Goal: Information Seeking & Learning: Learn about a topic

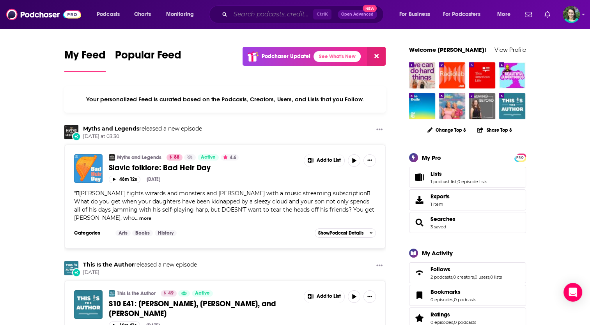
click at [248, 18] on input "Search podcasts, credits, & more..." at bounding box center [272, 14] width 83 height 12
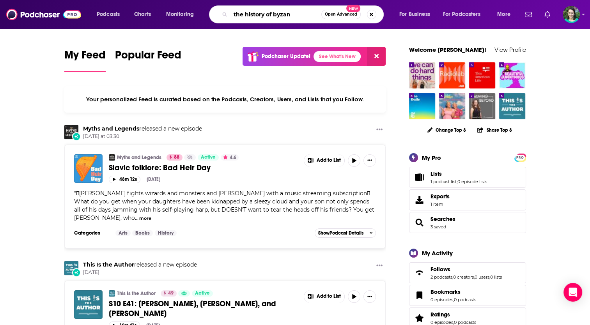
type input "the history of byzan"
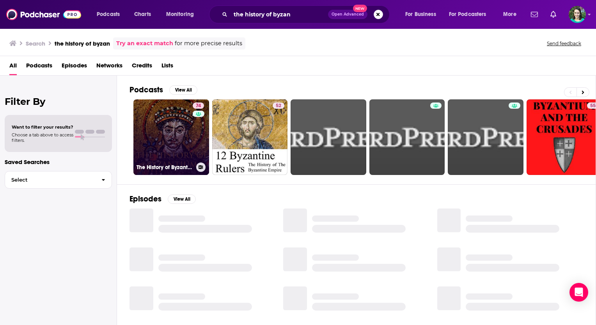
click at [168, 149] on link "74 The History of Byzantium" at bounding box center [171, 137] width 76 height 76
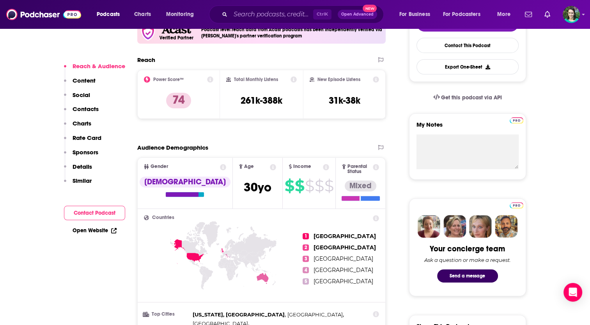
scroll to position [201, 0]
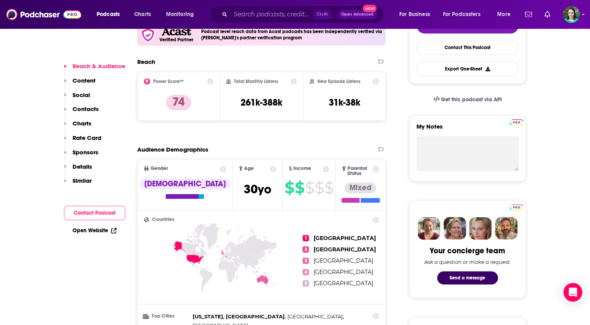
click at [345, 123] on div "Reach Power Score™ 74 Total Monthly Listens 261k-388k New Episode Listens 31k-3…" at bounding box center [261, 92] width 249 height 69
click at [459, 67] on button "Export One-Sheet" at bounding box center [468, 68] width 102 height 15
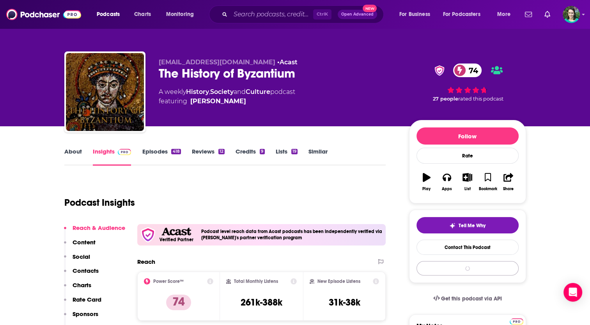
scroll to position [0, 0]
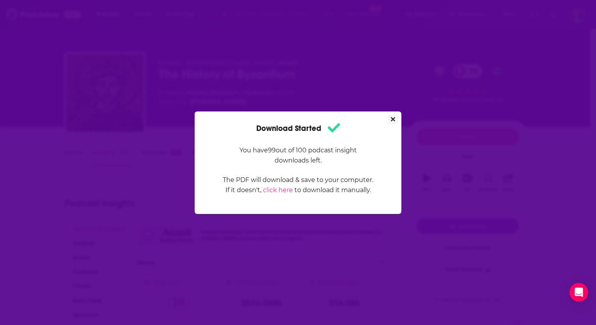
click at [392, 116] on icon "Close" at bounding box center [393, 119] width 4 height 6
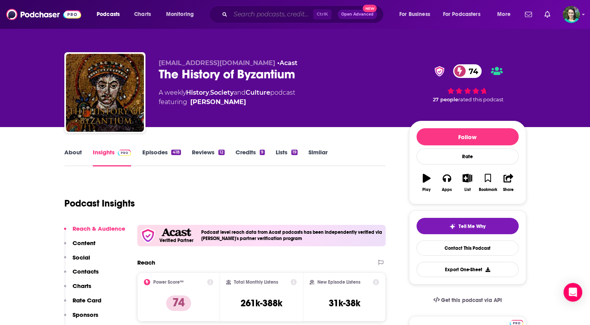
click at [242, 10] on input "Search podcasts, credits, & more..." at bounding box center [272, 14] width 83 height 12
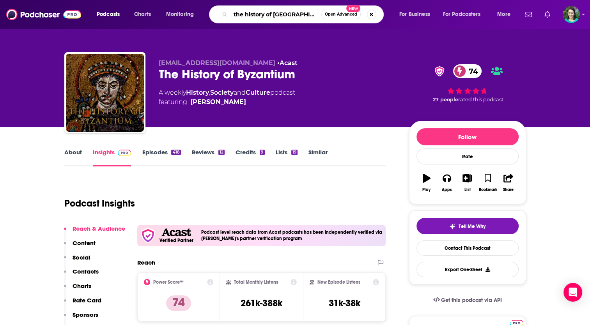
type input "the history of [GEOGRAPHIC_DATA]"
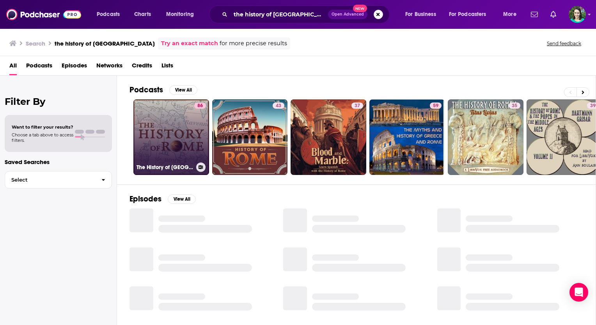
click at [173, 123] on link "86 The History of [GEOGRAPHIC_DATA]" at bounding box center [171, 137] width 76 height 76
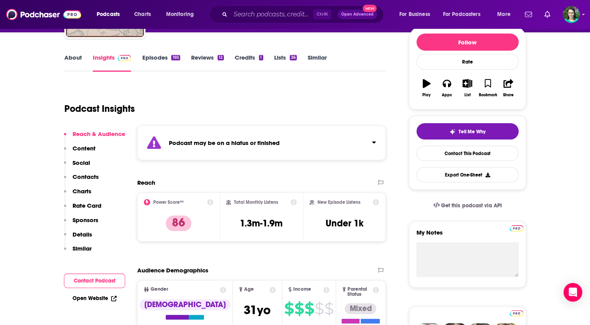
scroll to position [94, 0]
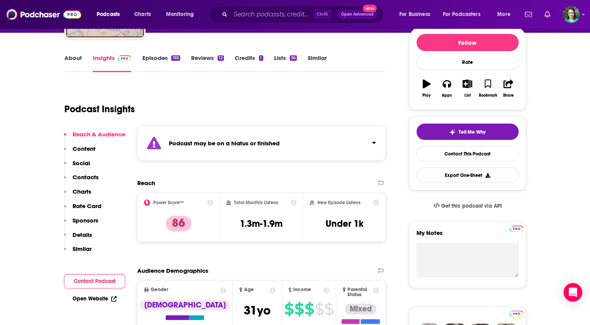
click at [154, 54] on link "Episodes 193" at bounding box center [161, 63] width 38 height 18
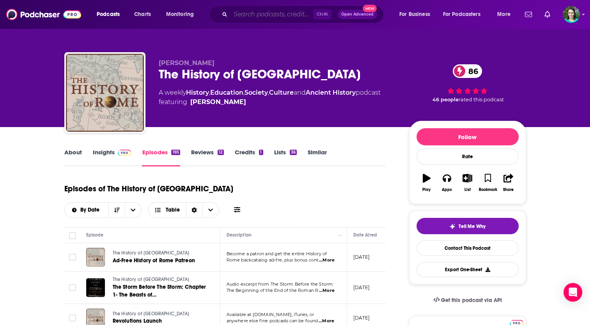
click at [265, 16] on input "Search podcasts, credits, & more..." at bounding box center [272, 14] width 83 height 12
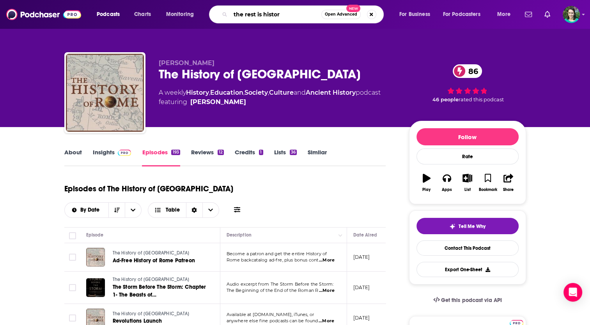
type input "the rest is history"
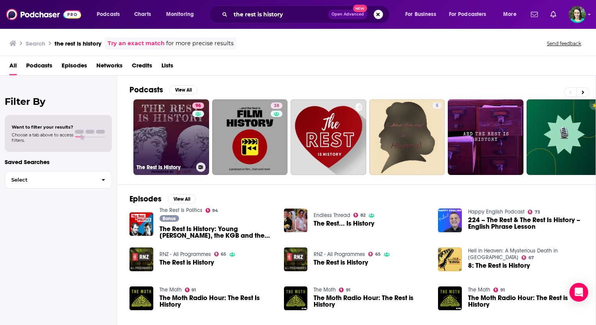
click at [166, 107] on link "96 The Rest Is History" at bounding box center [171, 137] width 76 height 76
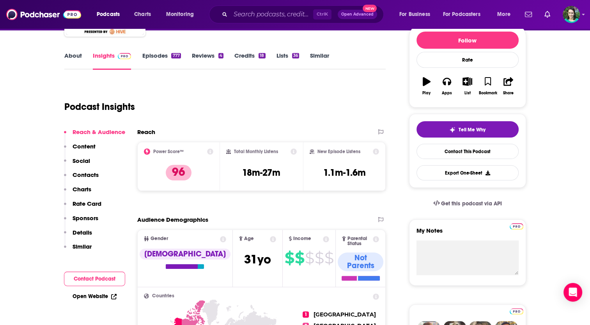
scroll to position [103, 0]
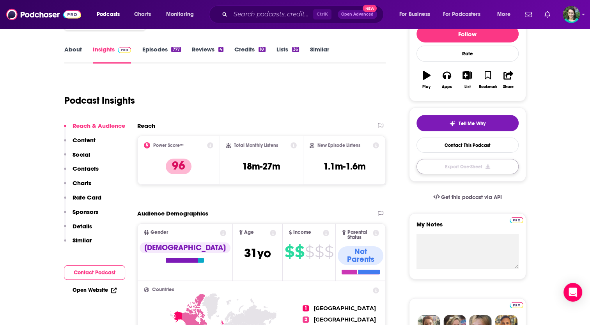
click at [437, 165] on button "Export One-Sheet" at bounding box center [468, 166] width 102 height 15
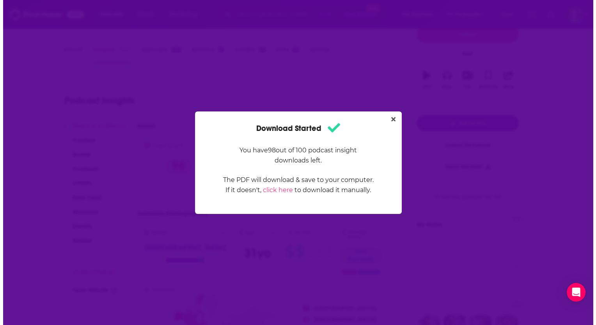
scroll to position [0, 0]
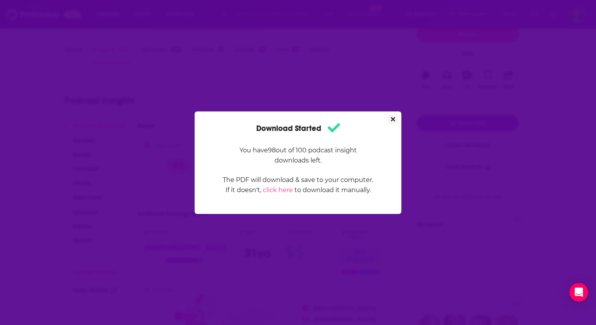
click at [393, 117] on icon "Close" at bounding box center [393, 119] width 4 height 6
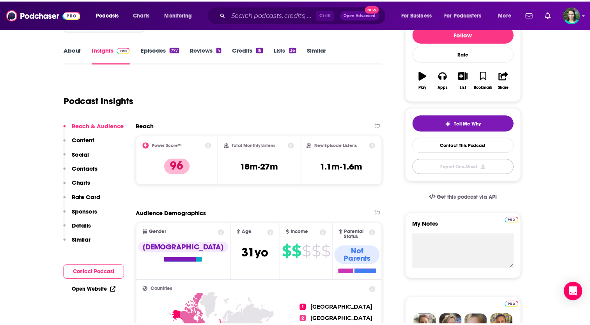
scroll to position [103, 0]
